Goal: Transaction & Acquisition: Obtain resource

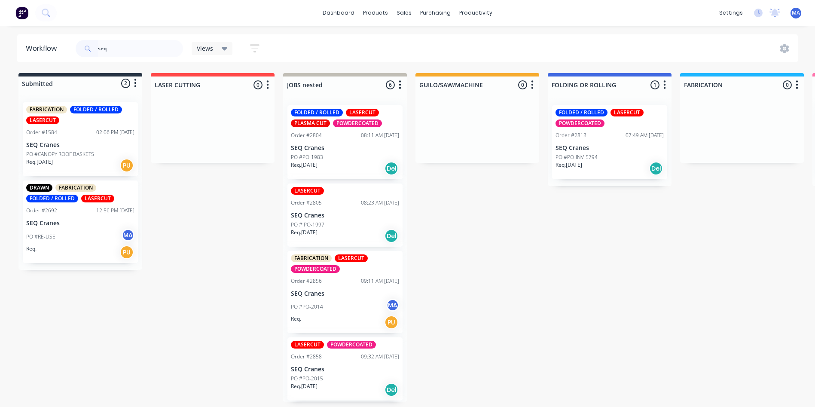
type input "seq"
click at [571, 155] on p "PO #PO-INV-5794" at bounding box center [577, 157] width 42 height 8
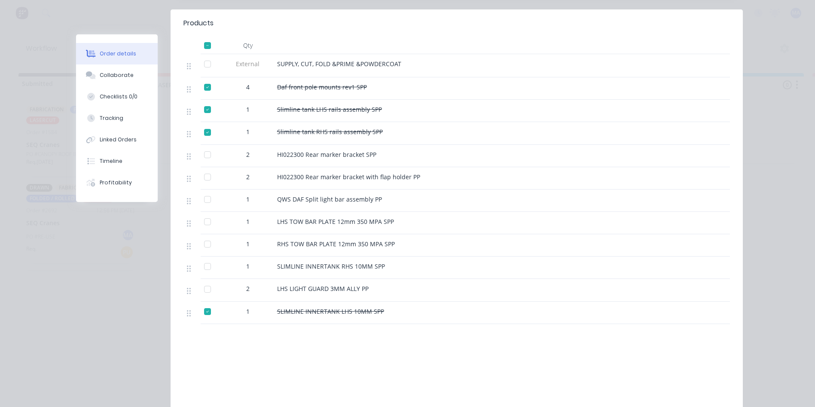
scroll to position [258, 0]
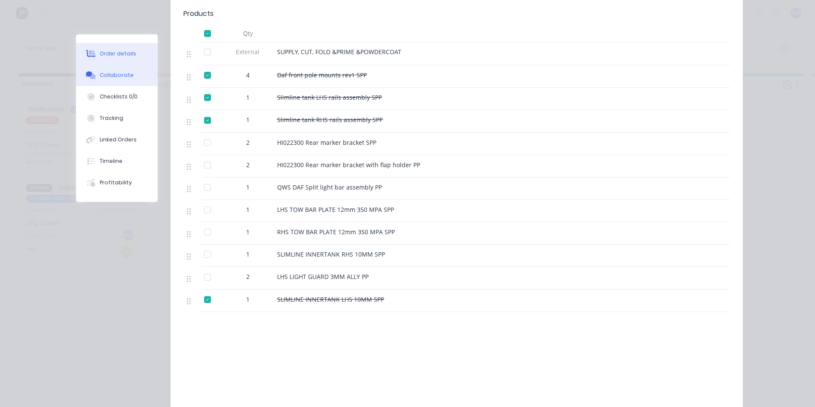
click at [131, 80] on button "Collaborate" at bounding box center [117, 74] width 82 height 21
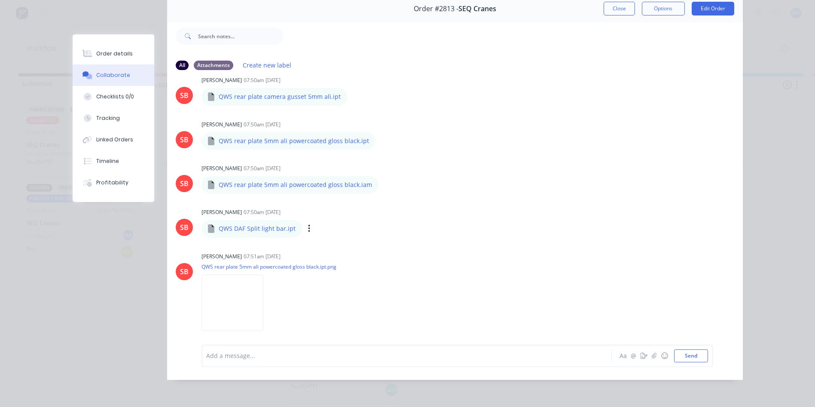
scroll to position [773, 0]
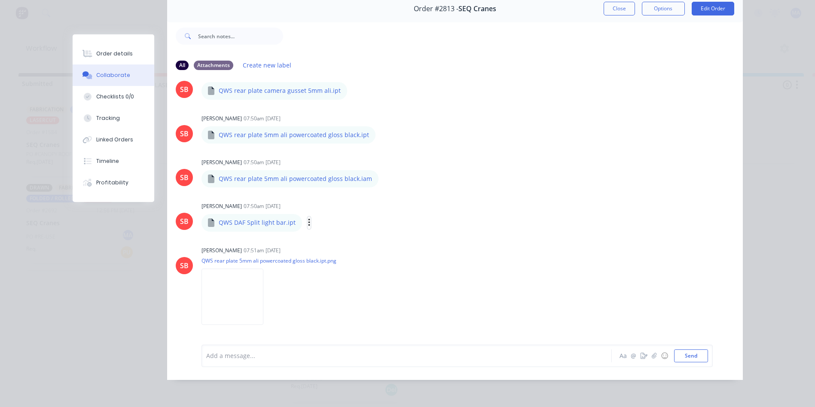
click at [308, 217] on button "button" at bounding box center [309, 223] width 3 height 12
click at [334, 236] on button "Download" at bounding box center [365, 245] width 97 height 19
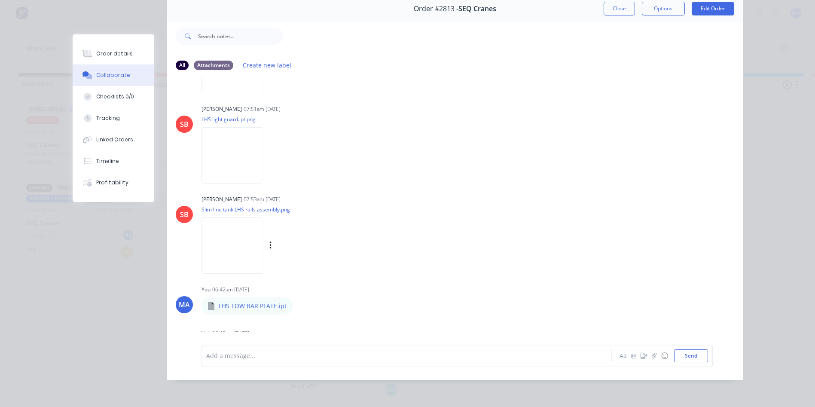
scroll to position [1547, 0]
drag, startPoint x: 222, startPoint y: 204, endPoint x: 238, endPoint y: 210, distance: 16.9
click at [222, 205] on p "Slim line tank LHS rails assembly.png" at bounding box center [281, 208] width 158 height 7
click at [269, 240] on icon "button" at bounding box center [270, 245] width 3 height 10
click at [302, 258] on button "Download" at bounding box center [326, 267] width 97 height 19
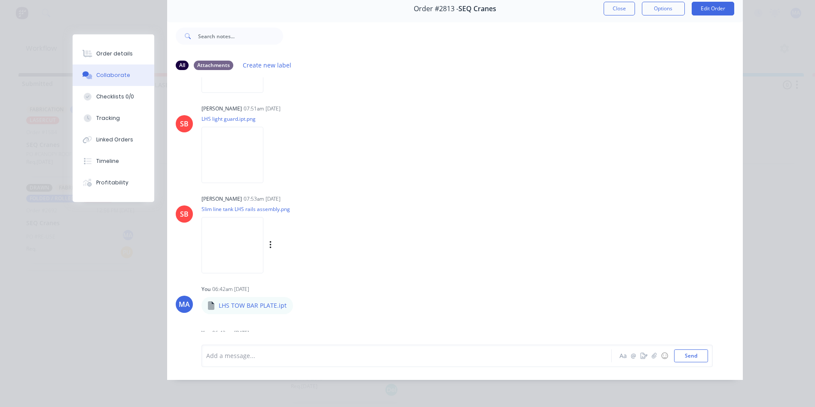
click at [269, 240] on div "Labels Download Delete" at bounding box center [315, 245] width 97 height 12
click at [269, 240] on icon "button" at bounding box center [270, 245] width 3 height 10
click at [302, 262] on button "Download" at bounding box center [326, 267] width 97 height 19
click at [271, 239] on div "Labels Download Delete" at bounding box center [315, 245] width 97 height 12
click at [269, 241] on icon "button" at bounding box center [270, 245] width 3 height 10
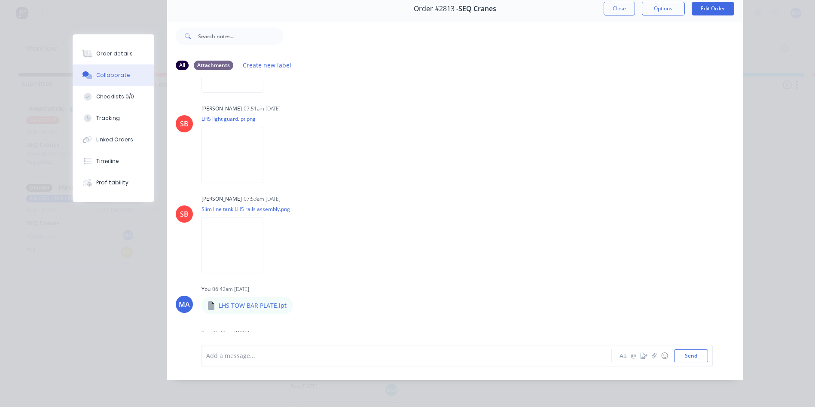
click at [0, 0] on button "Delete" at bounding box center [0, 0] width 0 height 0
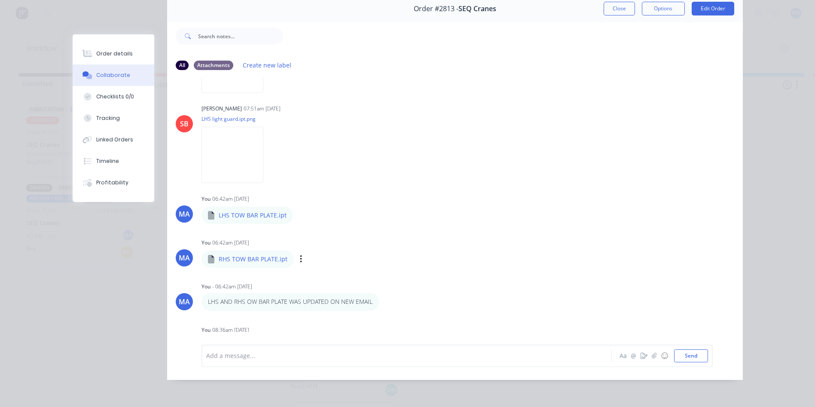
click at [330, 240] on div "You 06:42am [DATE]" at bounding box center [336, 243] width 269 height 8
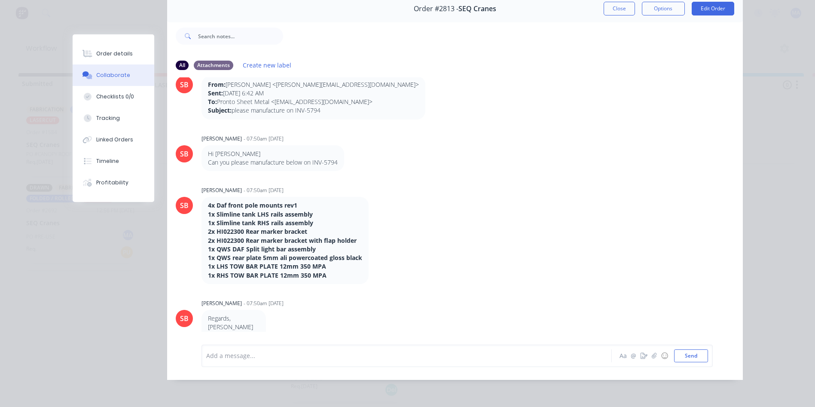
scroll to position [0, 0]
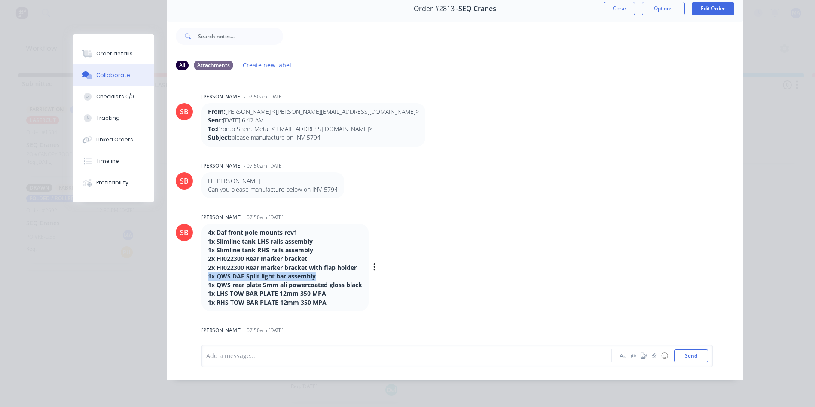
drag, startPoint x: 252, startPoint y: 269, endPoint x: 205, endPoint y: 272, distance: 47.0
click at [208, 272] on strong "1x QWS DAF Split light bar assembly" at bounding box center [262, 276] width 108 height 8
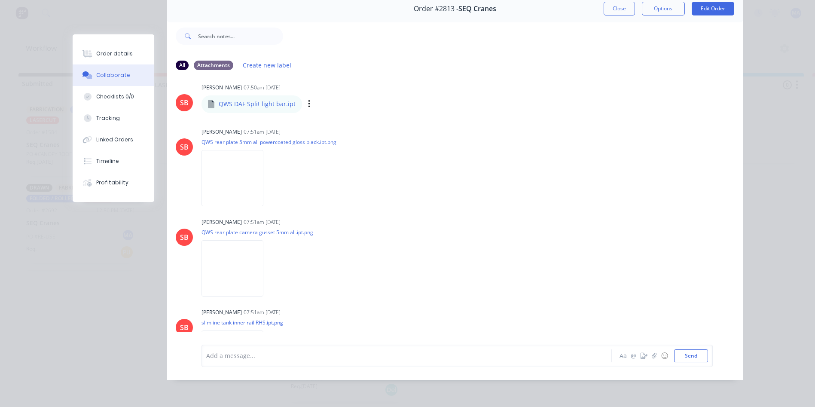
scroll to position [816, 0]
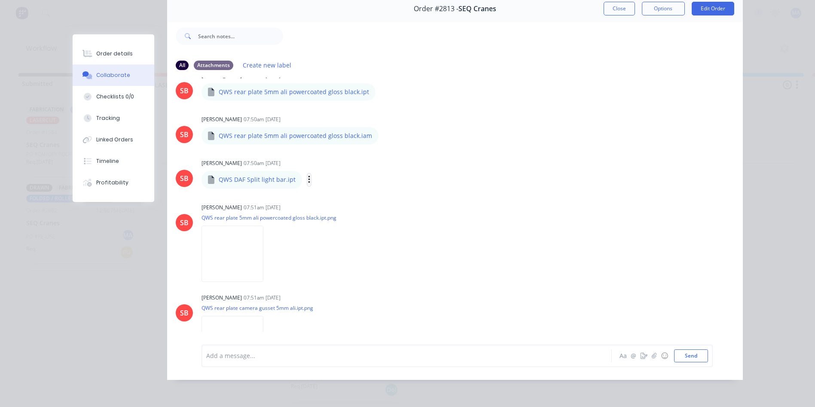
click at [308, 177] on icon "button" at bounding box center [309, 180] width 3 height 10
click at [347, 195] on button "Download" at bounding box center [365, 202] width 97 height 19
click at [773, 44] on div "Order details Collaborate Checklists 0/0 Tracking Linked Orders Timeline Profit…" at bounding box center [407, 203] width 815 height 407
